Goal: Task Accomplishment & Management: Complete application form

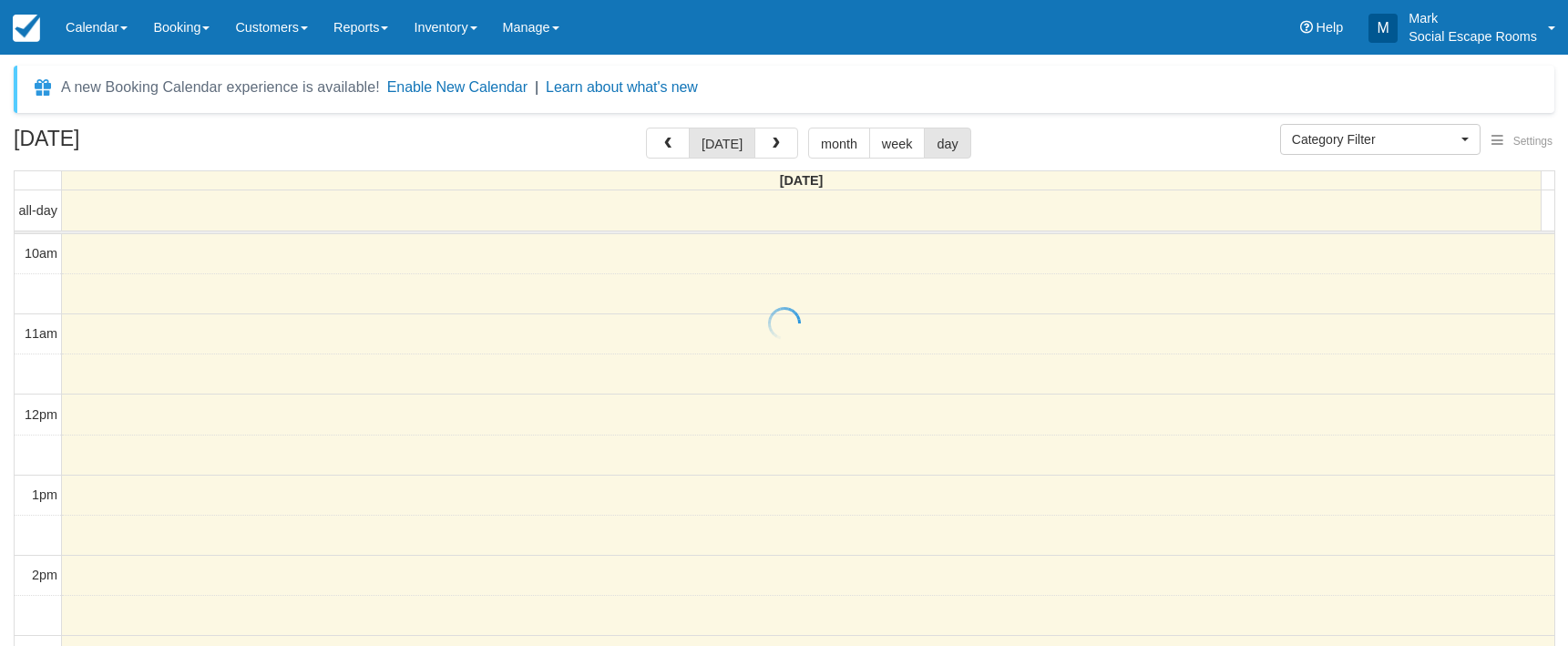
select select
click at [443, 22] on link "Inventory" at bounding box center [444, 27] width 88 height 55
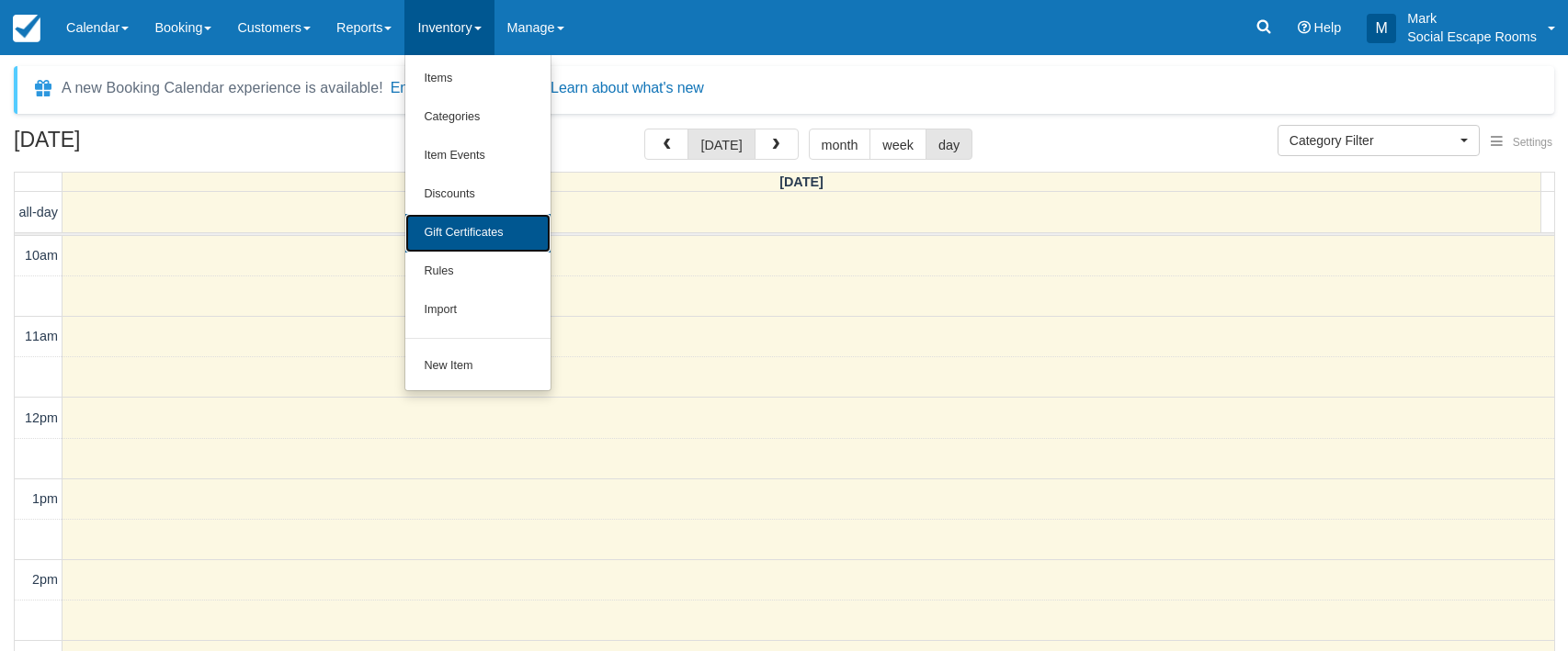
click at [485, 227] on link "Gift Certificates" at bounding box center [477, 233] width 145 height 38
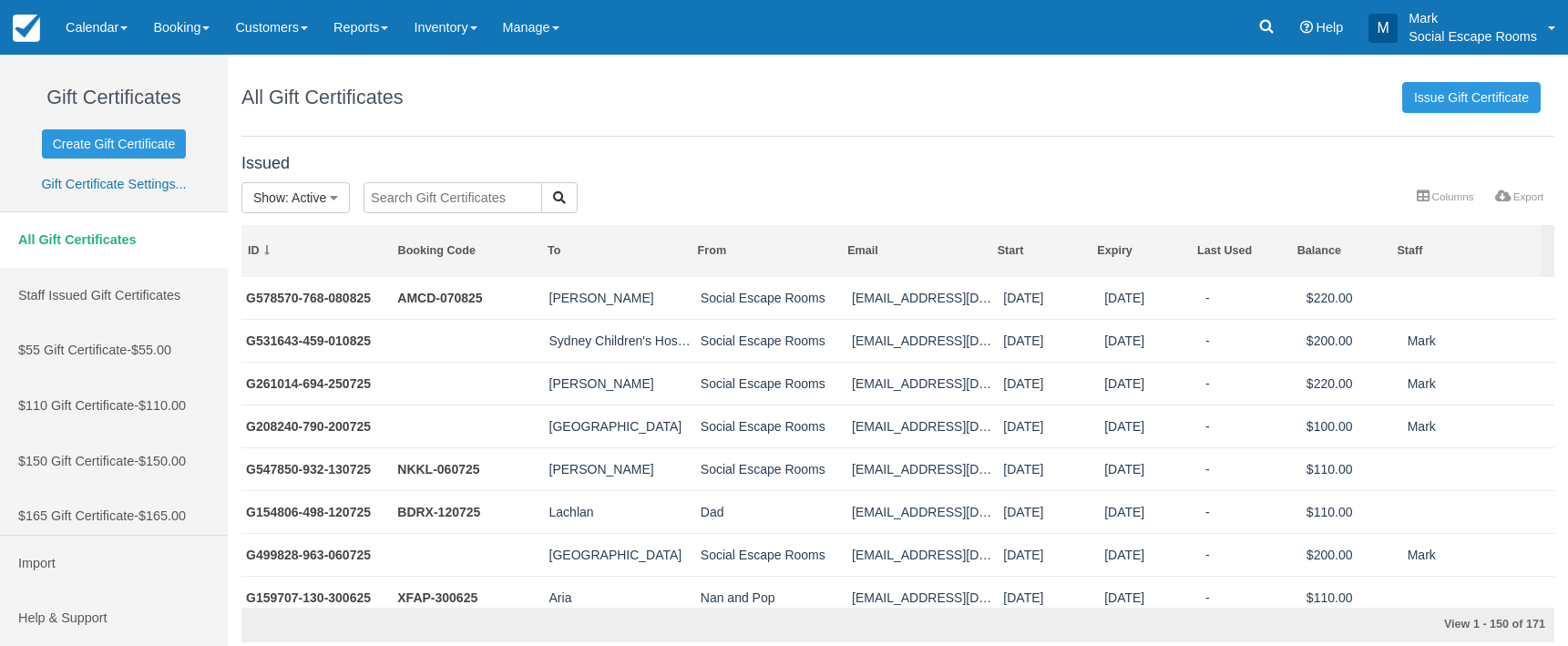
click at [430, 203] on input "text" at bounding box center [453, 197] width 179 height 31
type input "petersham"
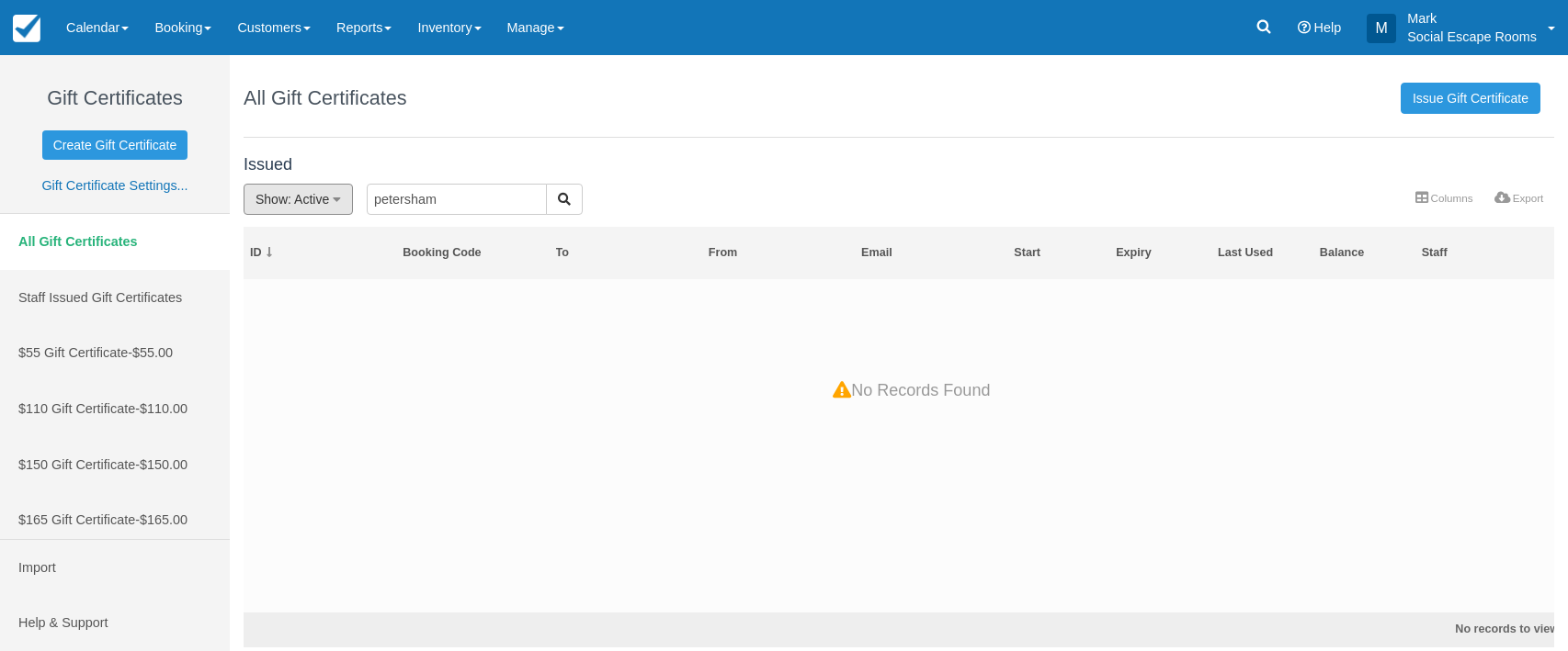
click at [339, 198] on icon "button" at bounding box center [337, 199] width 8 height 13
click at [337, 231] on link "All" at bounding box center [316, 239] width 145 height 26
click at [1460, 97] on link "Issue Gift Certificate" at bounding box center [1470, 97] width 139 height 31
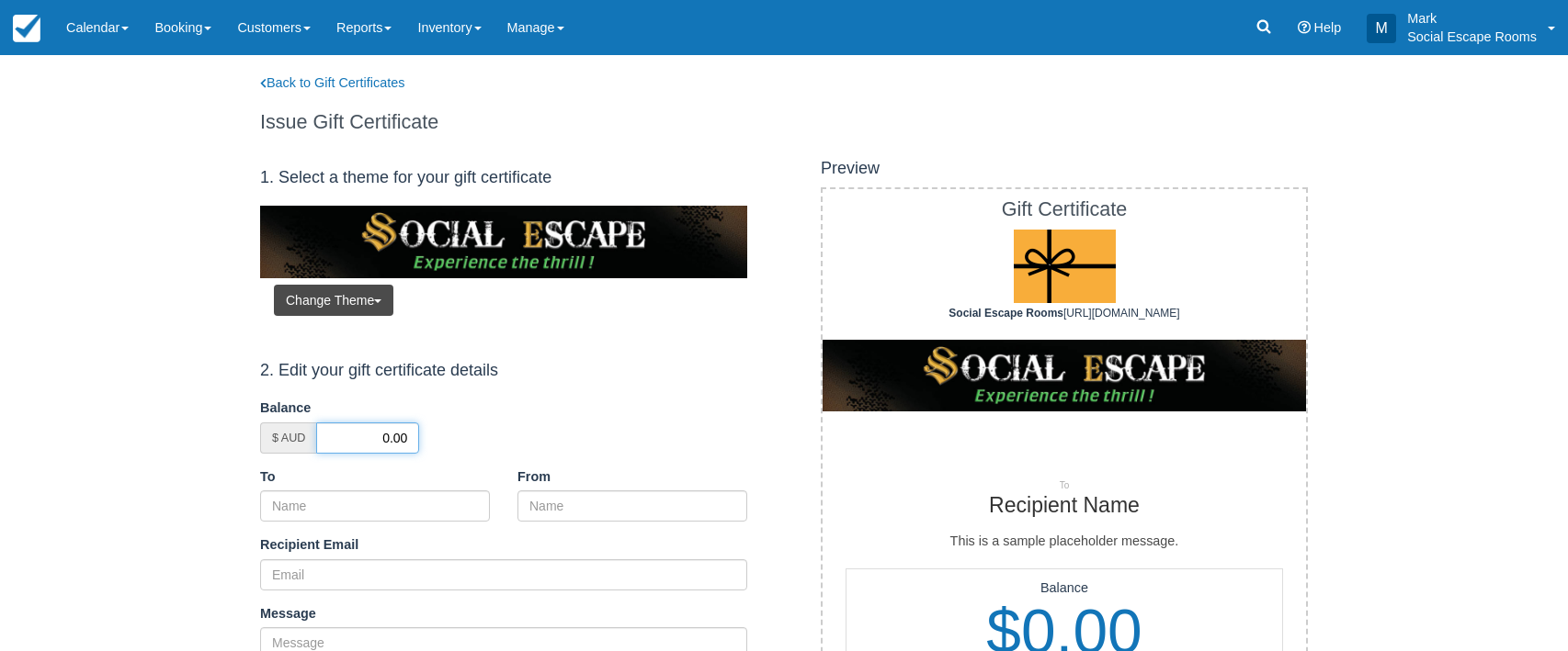
drag, startPoint x: 381, startPoint y: 438, endPoint x: 467, endPoint y: 438, distance: 86.0
click at [467, 438] on div "$ AUD 0.00" at bounding box center [503, 438] width 487 height 31
type input "200"
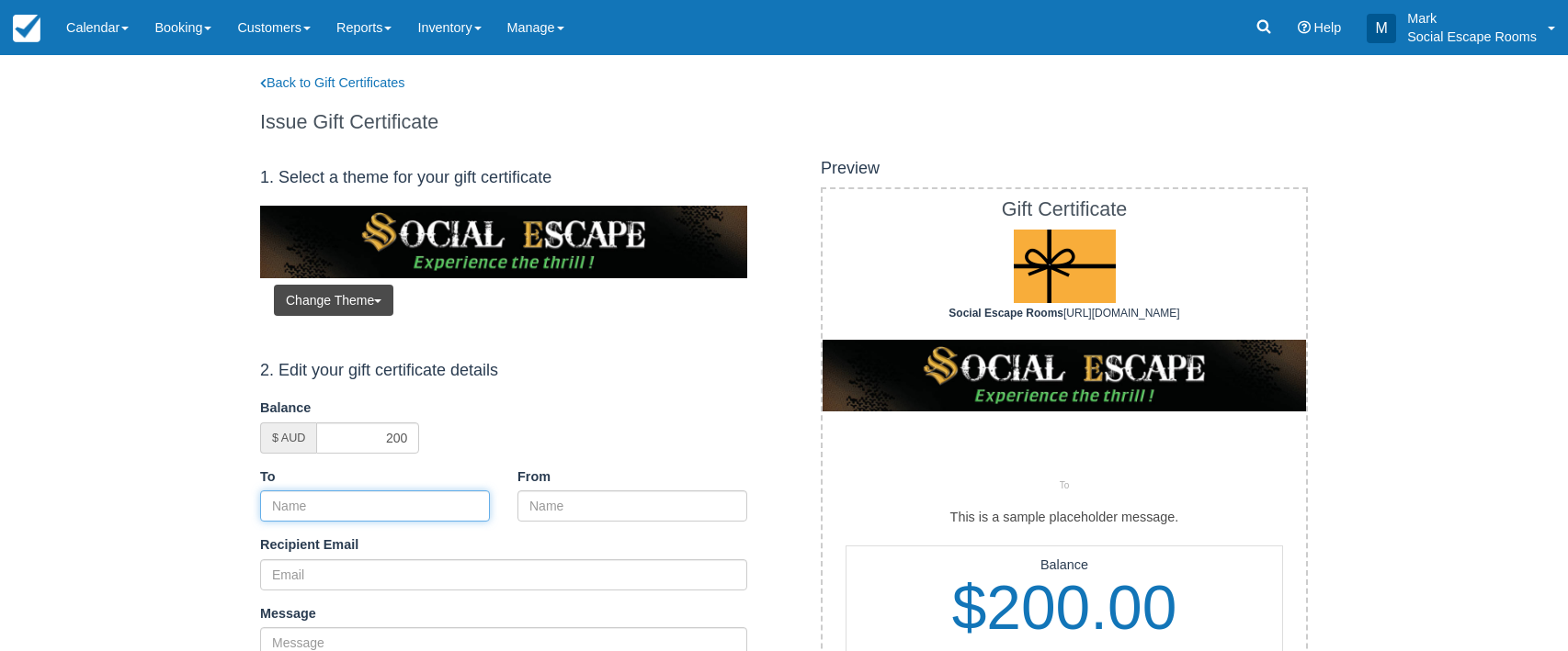
paste input "Petersham Public School"
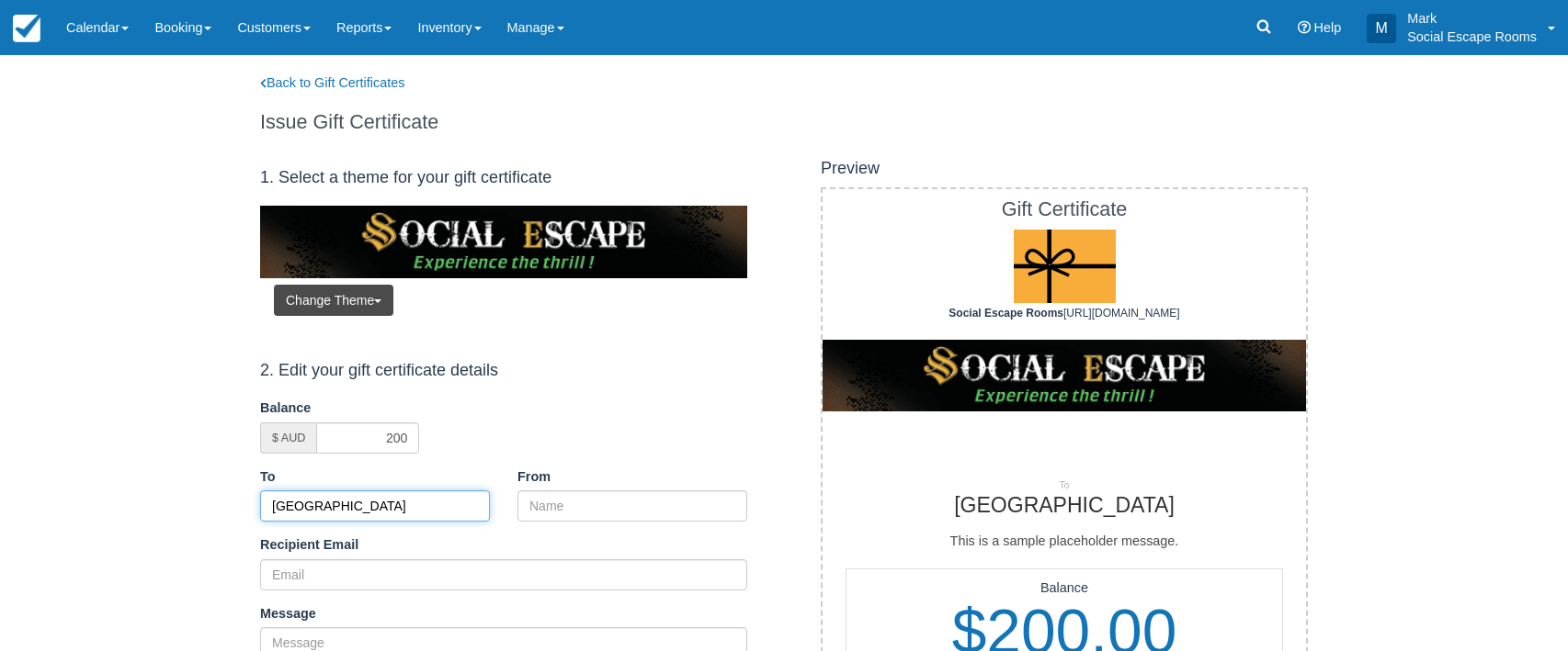
type input "Petersham Public School"
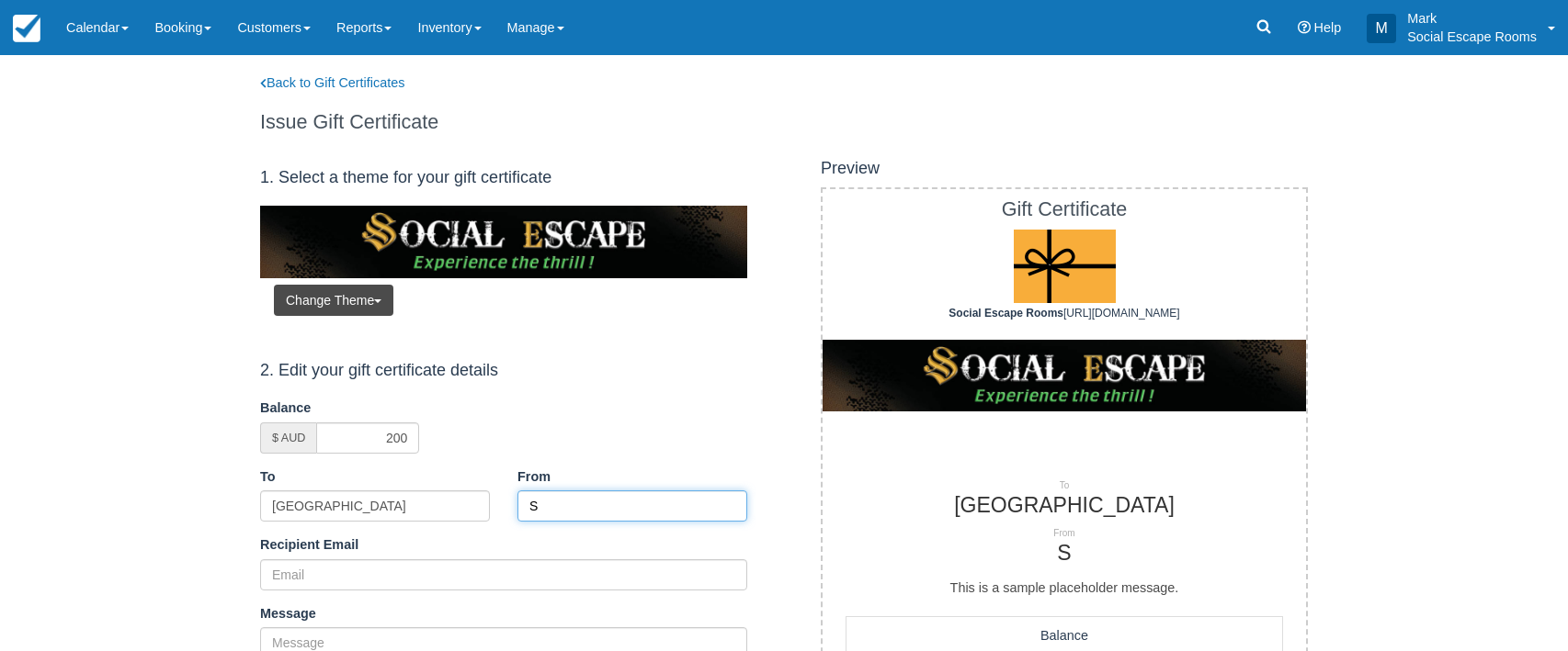
type input "Social Escape Rooms"
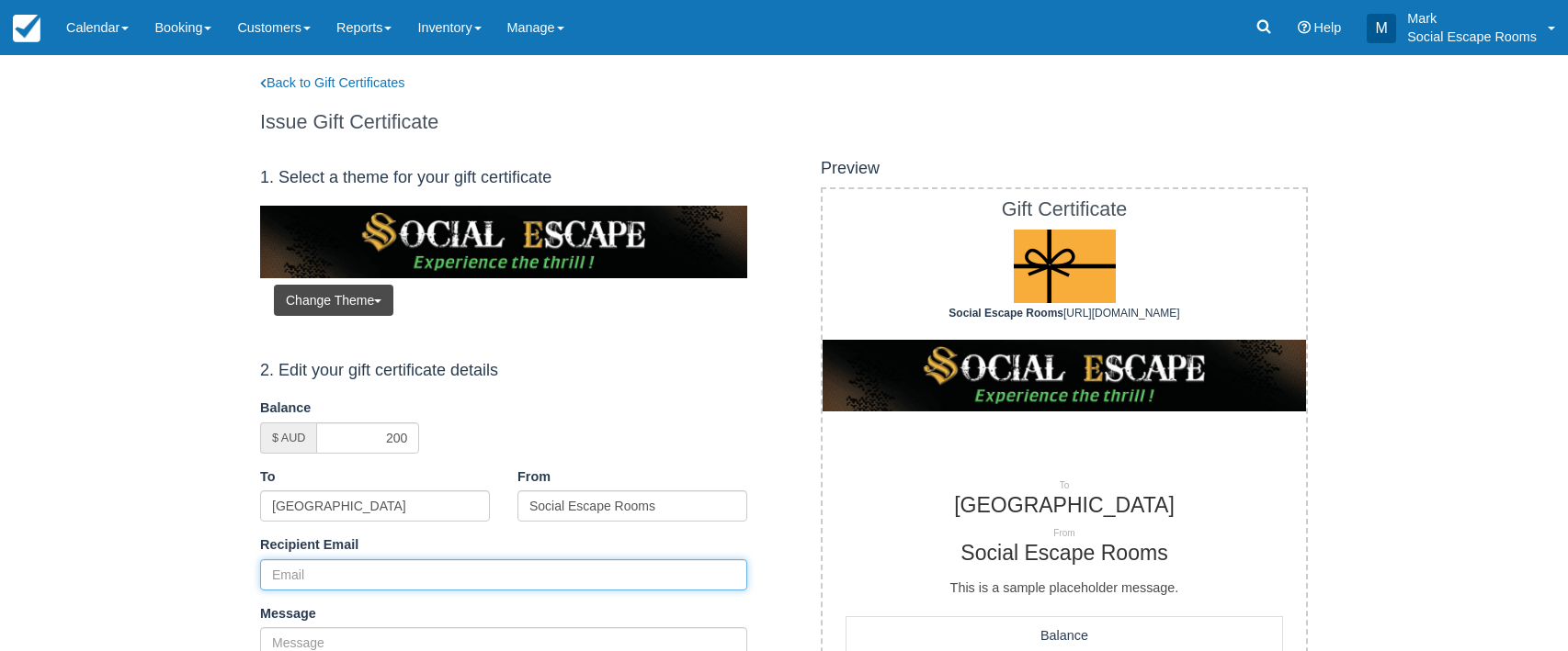
paste input "[EMAIL_ADDRESS][PERSON_NAME][DOMAIN_NAME]"
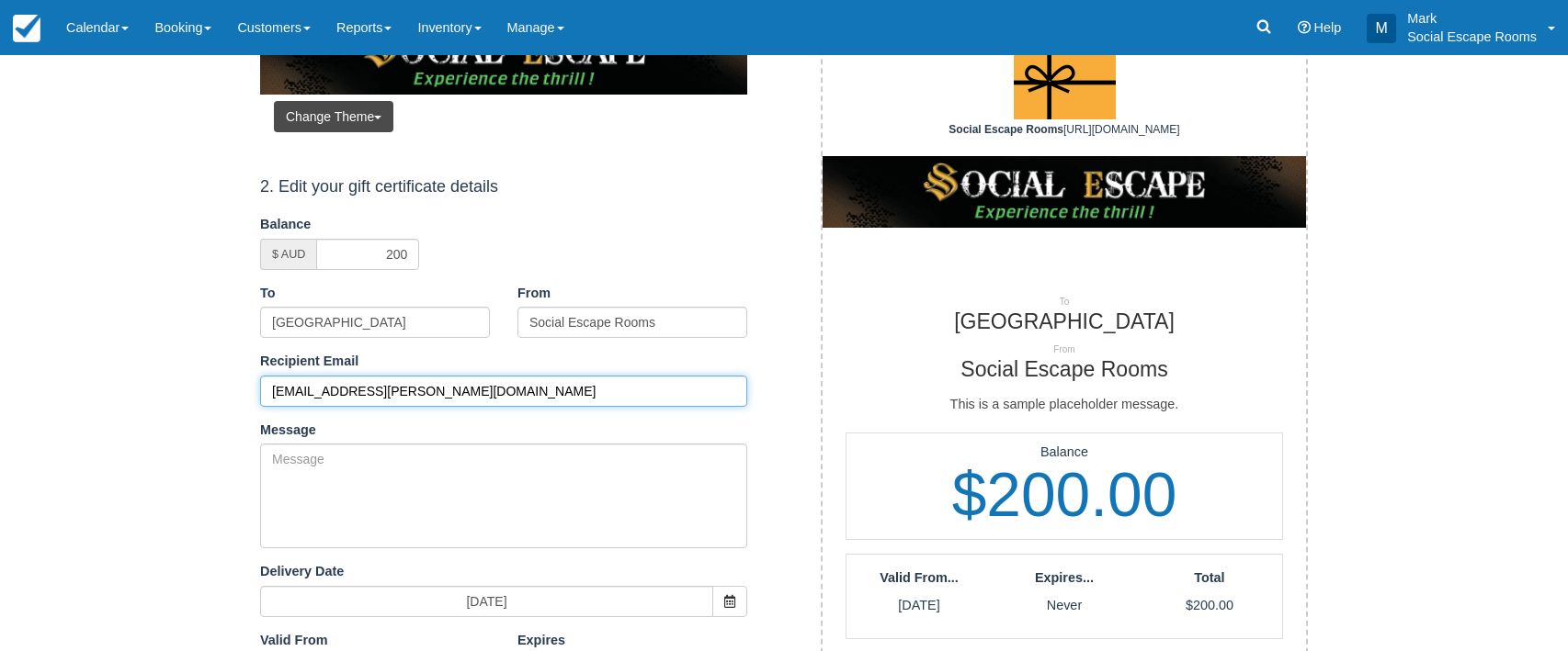
scroll to position [276, 0]
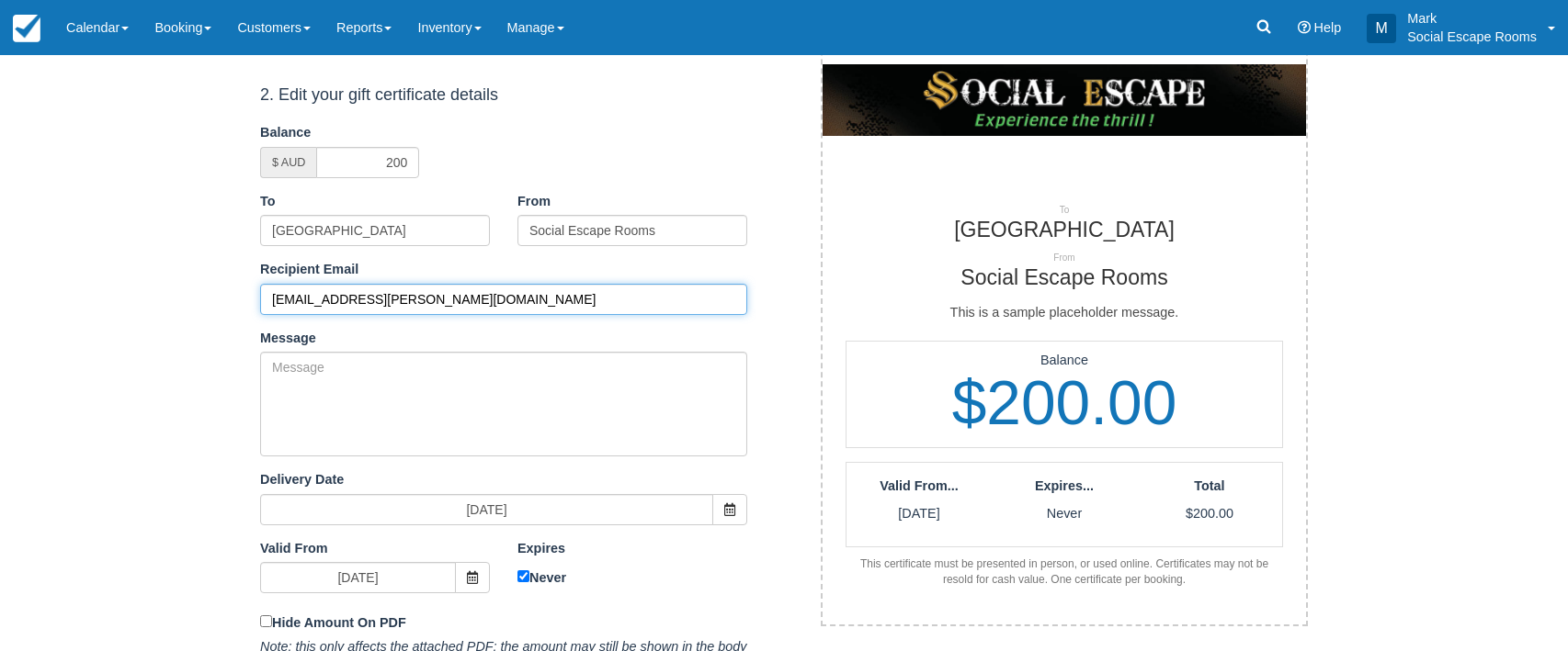
type input "[EMAIL_ADDRESS][PERSON_NAME][DOMAIN_NAME]"
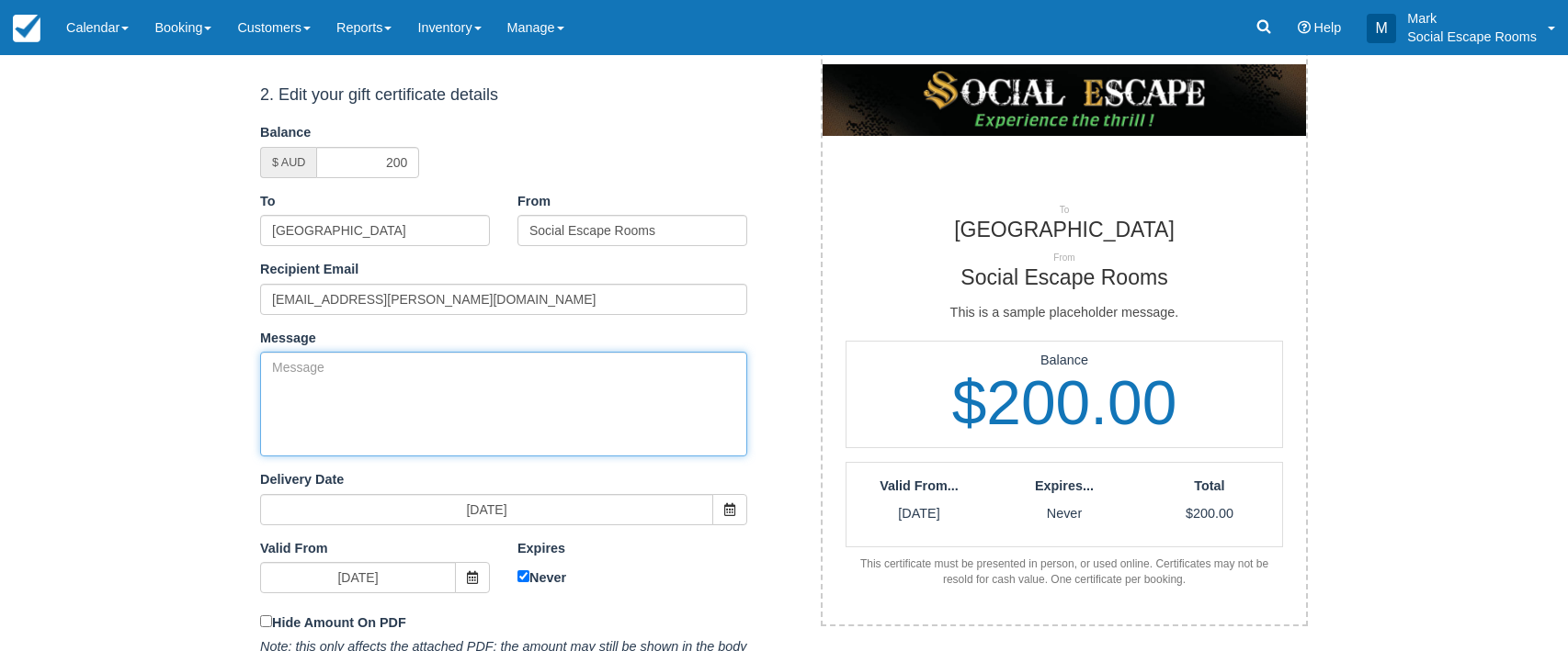
click at [376, 392] on textarea "Message" at bounding box center [503, 404] width 487 height 105
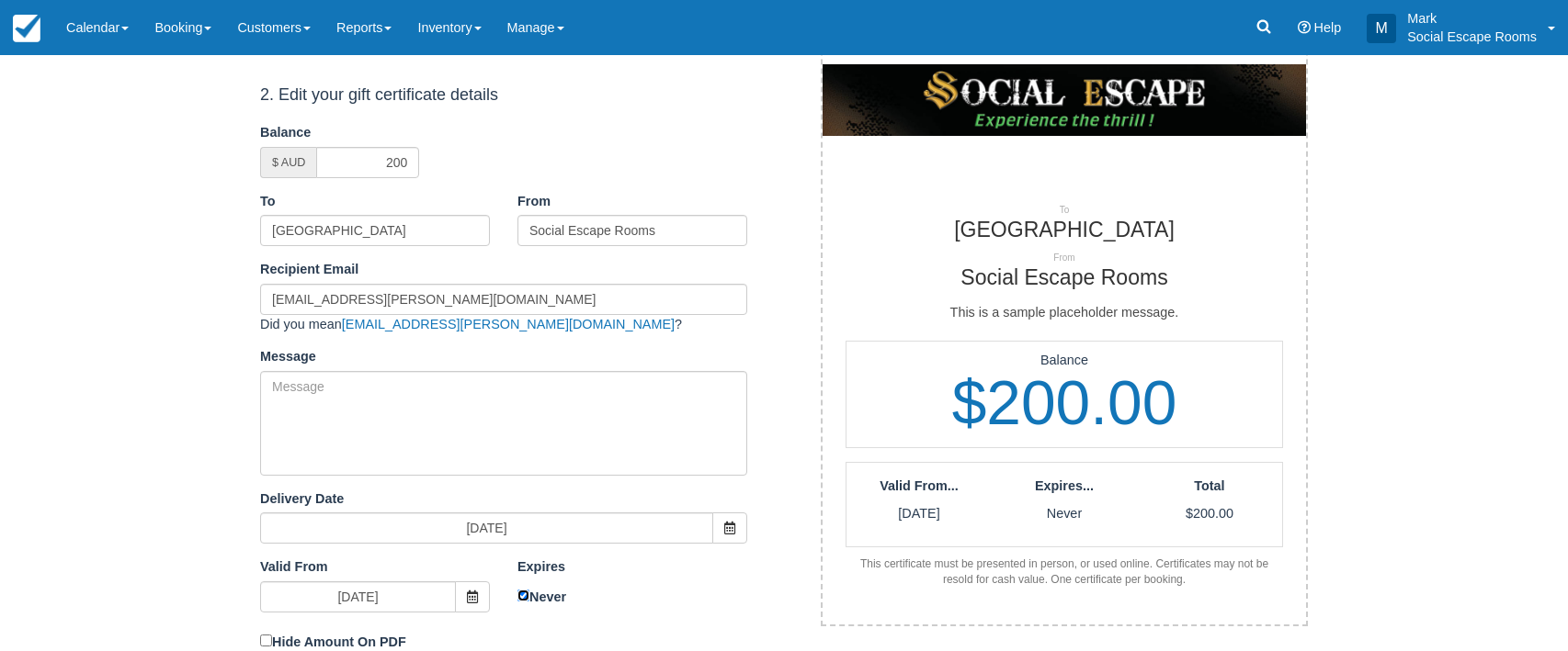
drag, startPoint x: 520, startPoint y: 595, endPoint x: 572, endPoint y: 522, distance: 89.6
click at [525, 590] on input "Never" at bounding box center [523, 596] width 12 height 12
checkbox input "false"
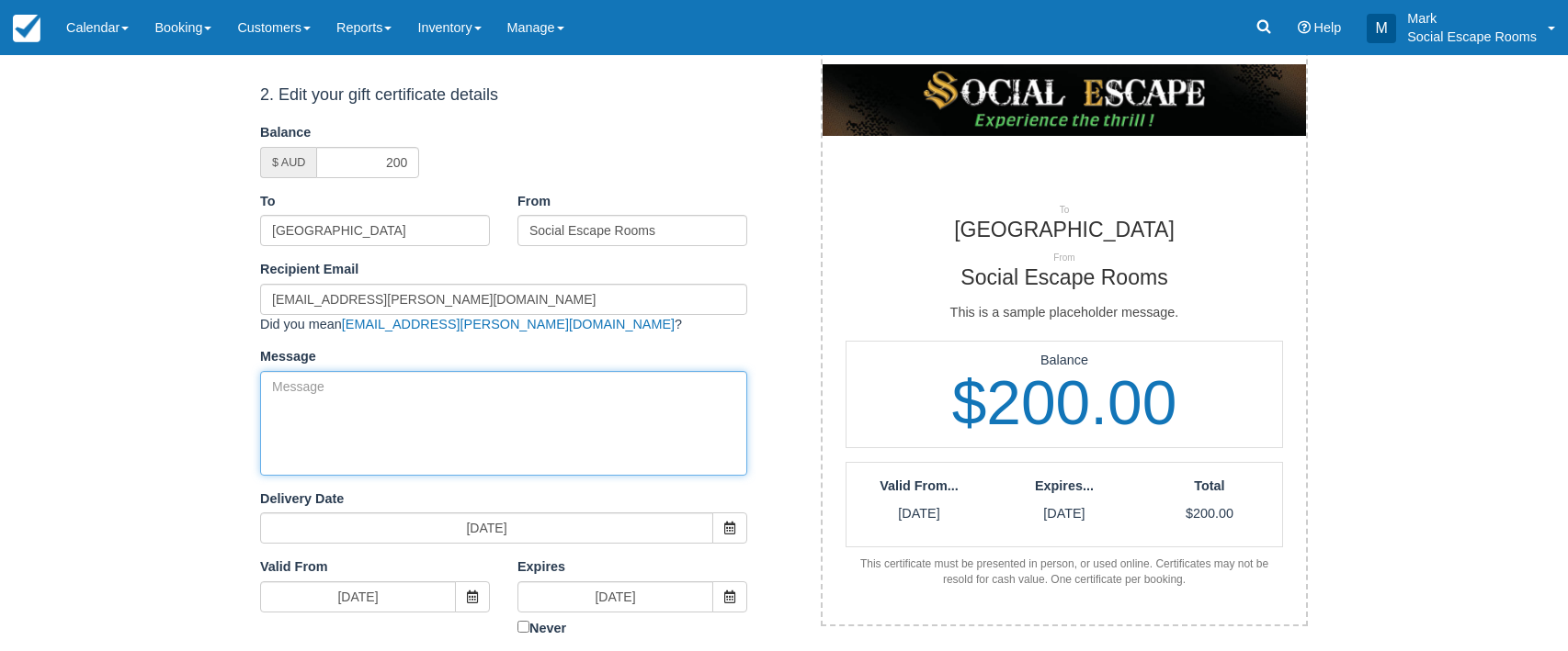
click at [467, 415] on textarea "Message" at bounding box center [503, 424] width 487 height 105
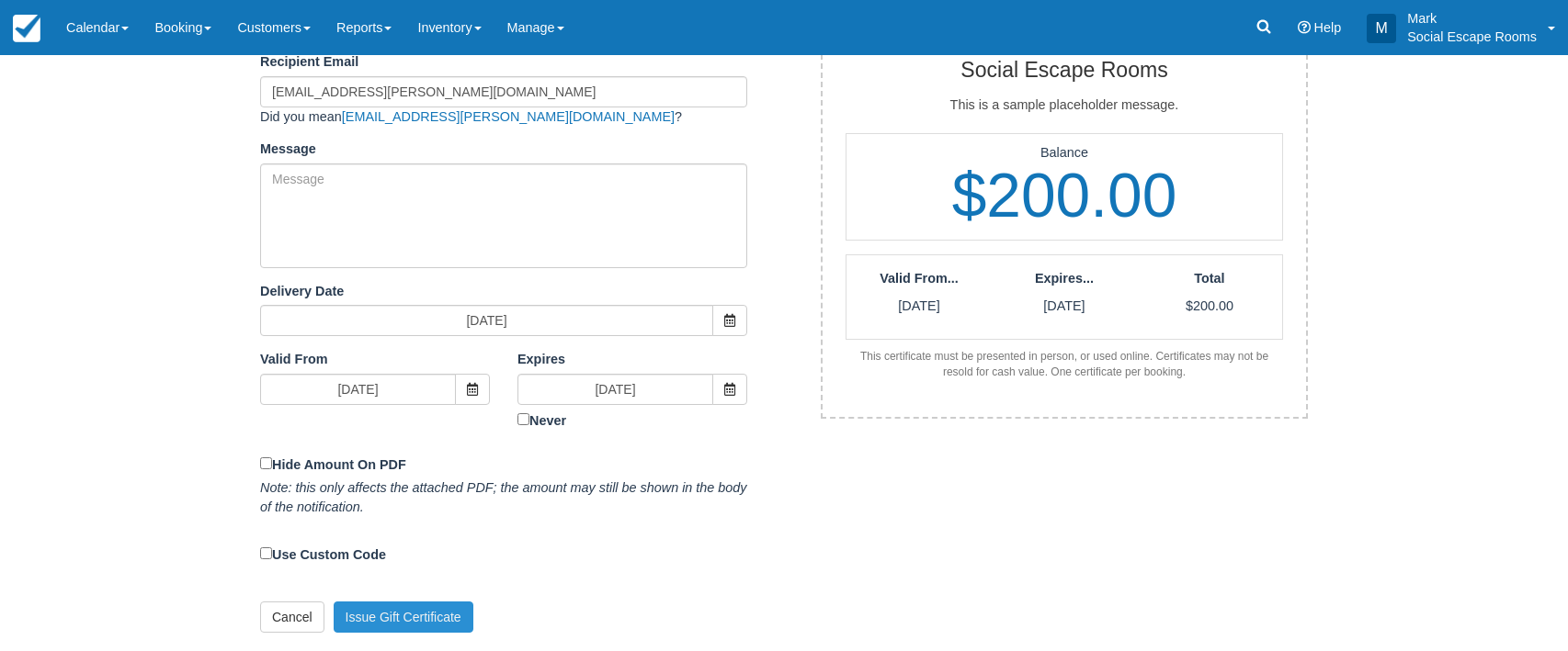
click at [404, 620] on button "Issue Gift Certificate" at bounding box center [403, 616] width 139 height 31
